Goal: Task Accomplishment & Management: Use online tool/utility

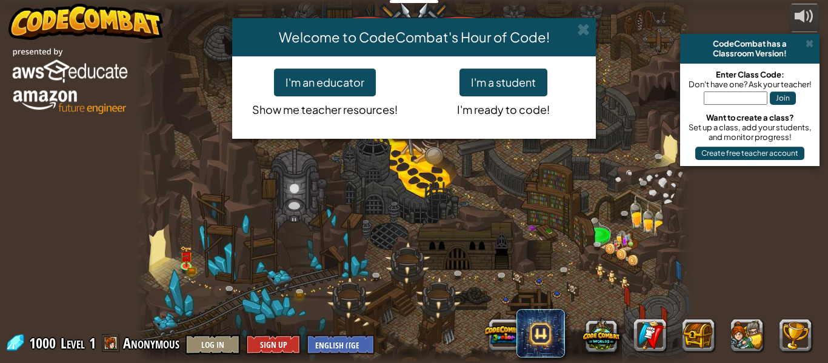
click at [470, 238] on div "Welcome to CodeCombat's Hour of Code! I'm an educator Show me teacher resources…" at bounding box center [414, 181] width 828 height 363
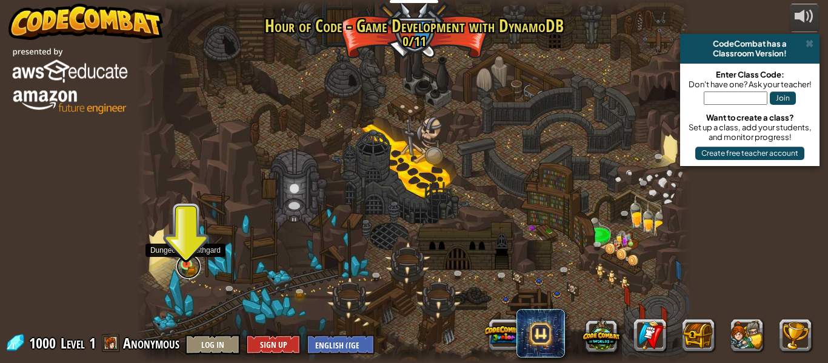
click at [190, 266] on link at bounding box center [188, 266] width 24 height 24
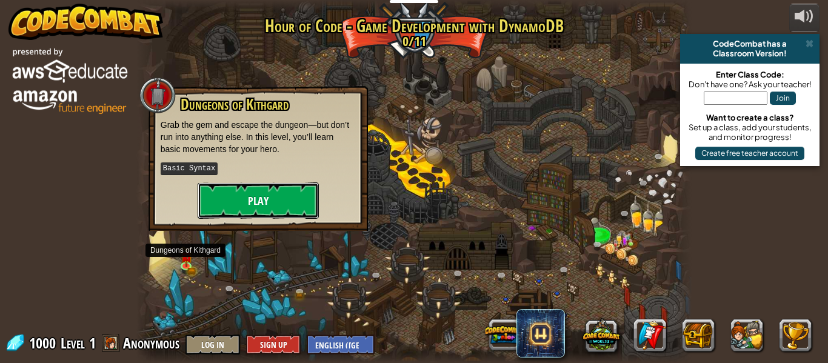
click at [251, 208] on button "Play" at bounding box center [258, 200] width 121 height 36
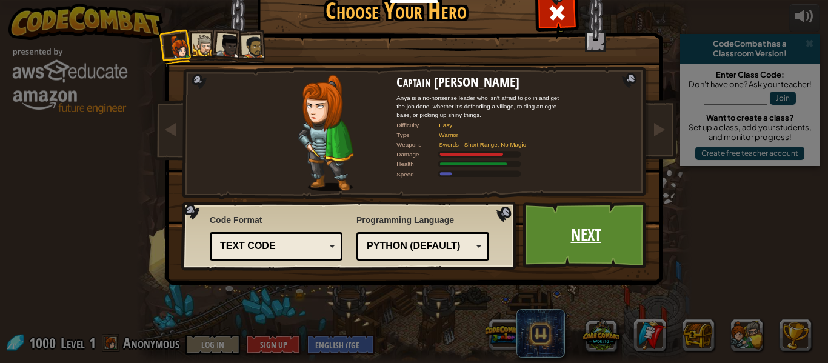
click at [551, 237] on link "Next" at bounding box center [585, 235] width 127 height 67
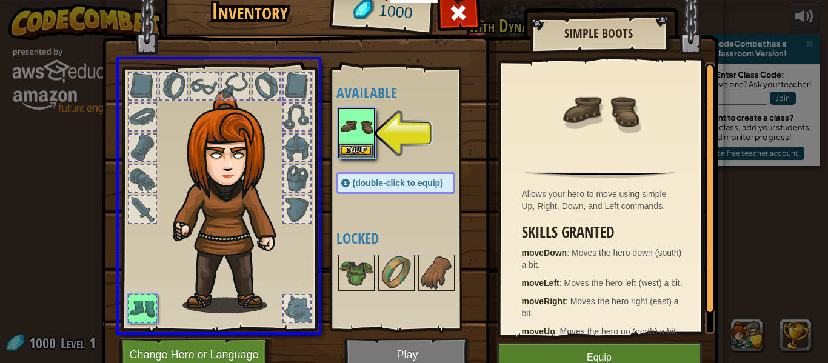
drag, startPoint x: 366, startPoint y: 143, endPoint x: 236, endPoint y: 233, distance: 158.0
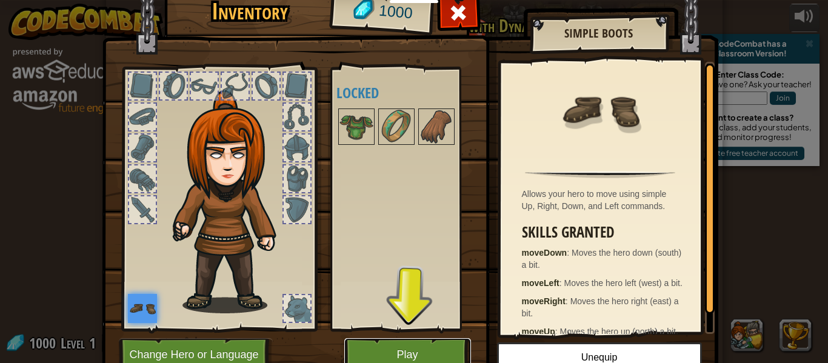
click at [437, 351] on button "Play" at bounding box center [407, 354] width 127 height 33
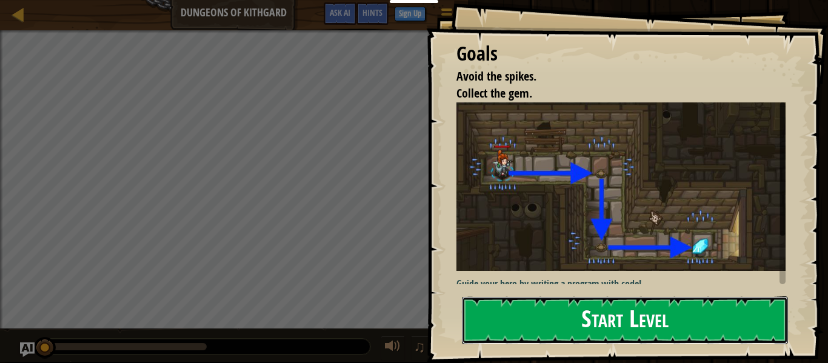
click at [702, 321] on button "Start Level" at bounding box center [625, 320] width 326 height 48
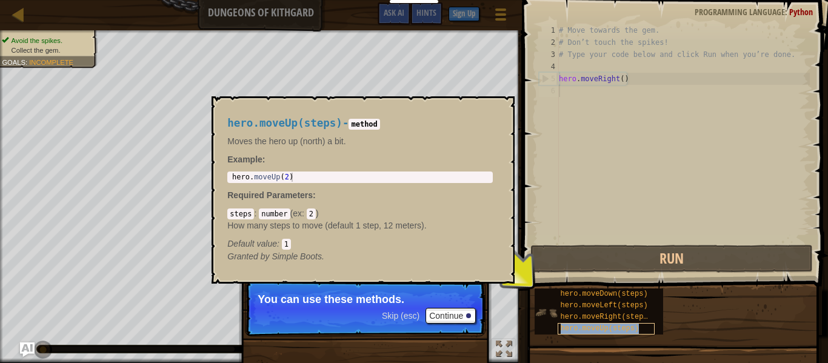
click at [593, 328] on span "hero.moveUp(steps)" at bounding box center [599, 328] width 79 height 8
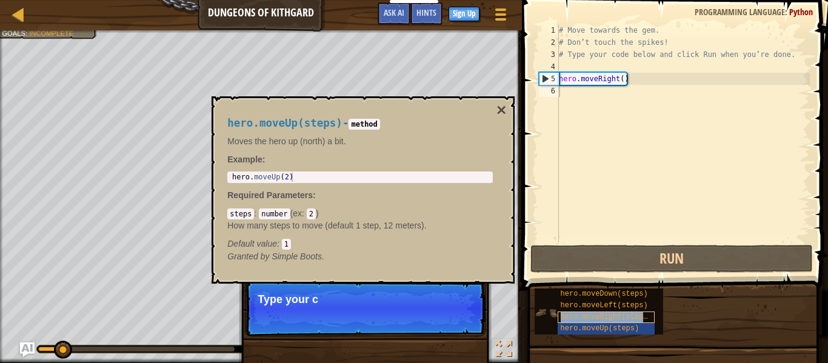
click at [589, 314] on span "hero.moveRight(steps)" at bounding box center [605, 317] width 91 height 8
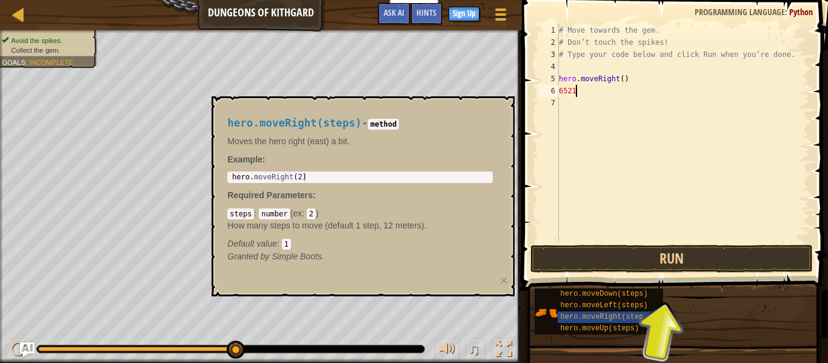
scroll to position [5, 2]
type textarea "65218"
click at [680, 267] on button "Run" at bounding box center [671, 259] width 282 height 28
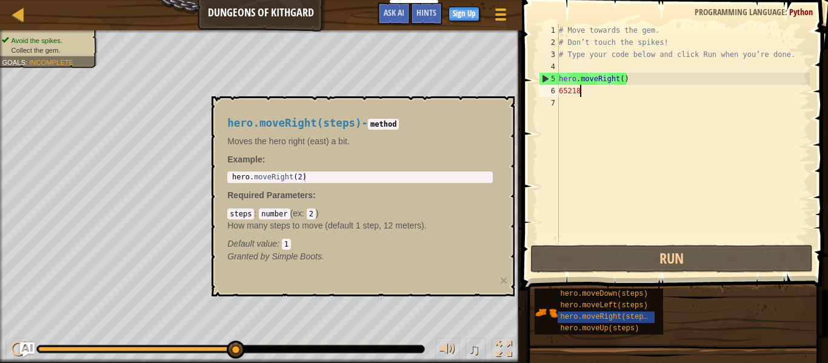
click at [394, 122] on code "method" at bounding box center [383, 124] width 31 height 11
click at [395, 124] on code "method" at bounding box center [383, 124] width 31 height 11
click at [506, 347] on div at bounding box center [504, 349] width 16 height 16
click at [501, 342] on div at bounding box center [504, 349] width 16 height 16
